Goal: Feedback & Contribution: Leave review/rating

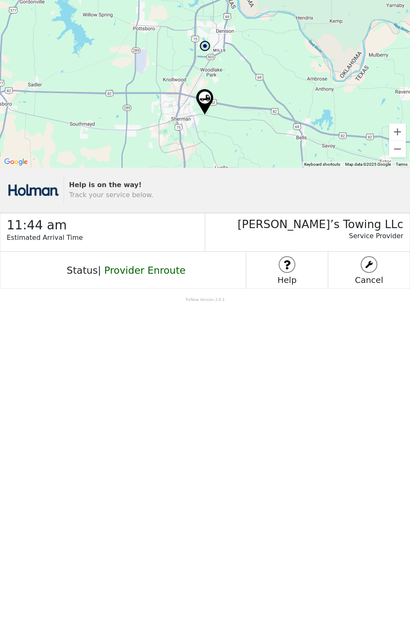
click at [376, 261] on img at bounding box center [368, 264] width 15 height 15
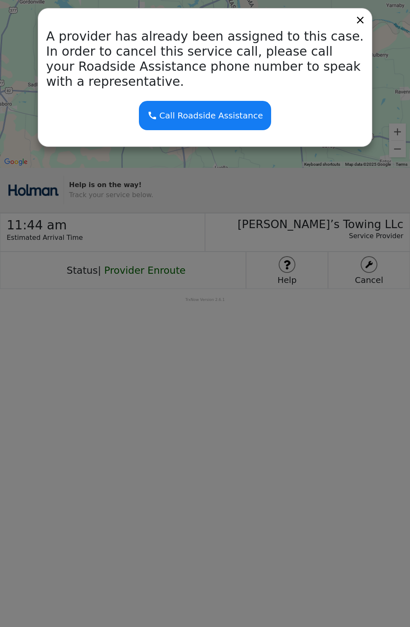
click at [361, 19] on icon at bounding box center [360, 20] width 7 height 7
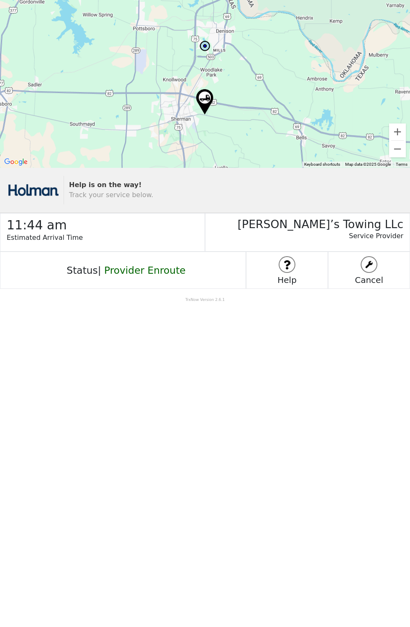
click at [375, 261] on img at bounding box center [368, 264] width 15 height 15
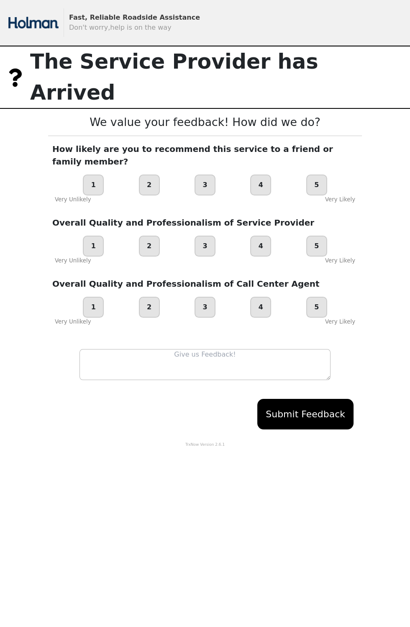
click at [320, 174] on div "5" at bounding box center [316, 184] width 21 height 21
click at [323, 235] on div "5" at bounding box center [316, 245] width 21 height 21
click at [316, 297] on div "5" at bounding box center [316, 307] width 21 height 21
